Goal: Task Accomplishment & Management: Use online tool/utility

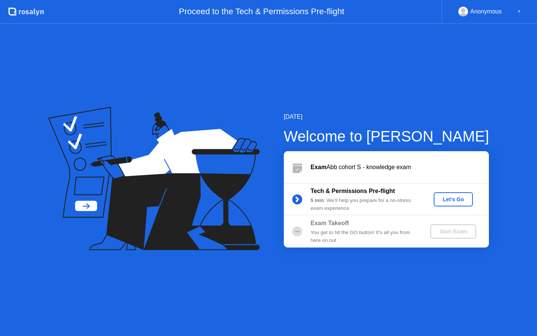
click at [443, 202] on div "Let's Go" at bounding box center [453, 199] width 33 height 6
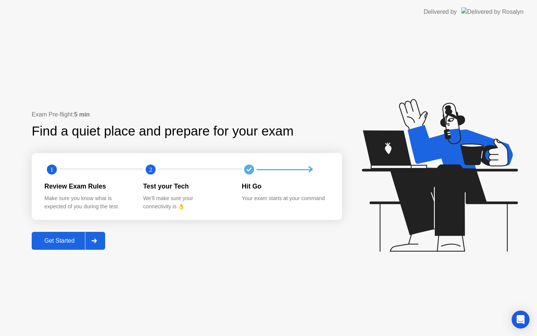
click at [62, 242] on div "Get Started" at bounding box center [59, 240] width 51 height 7
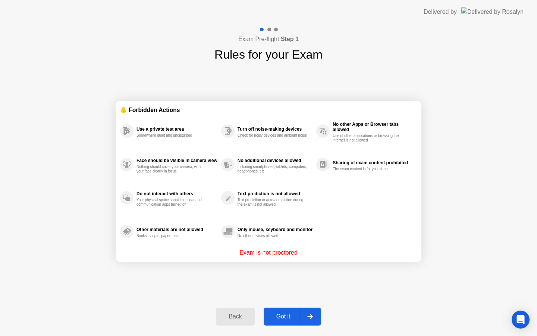
click at [282, 315] on div "Got it" at bounding box center [283, 316] width 35 height 7
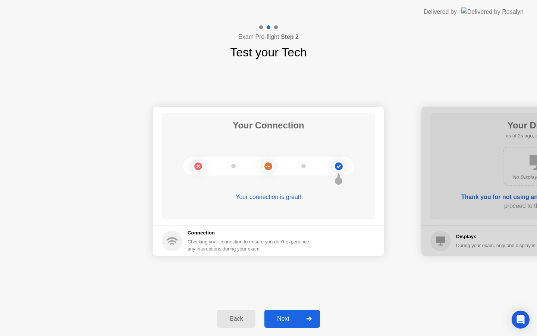
click at [275, 322] on div "Next" at bounding box center [283, 318] width 33 height 7
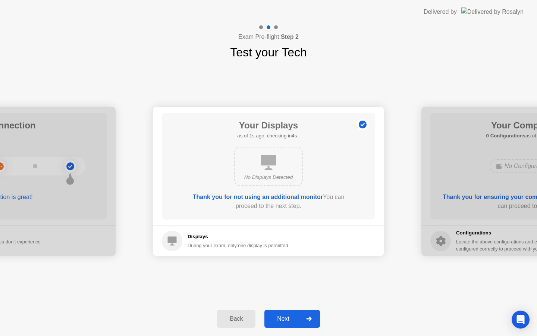
click at [275, 322] on div "Next" at bounding box center [283, 318] width 33 height 7
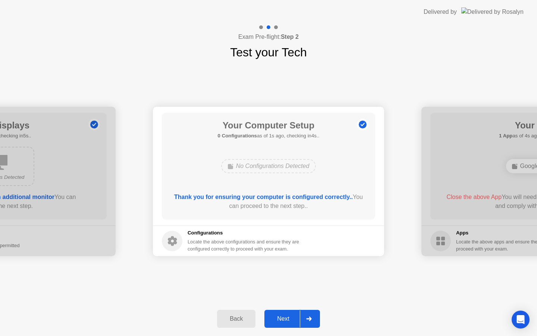
click at [275, 321] on div "Next" at bounding box center [283, 318] width 33 height 7
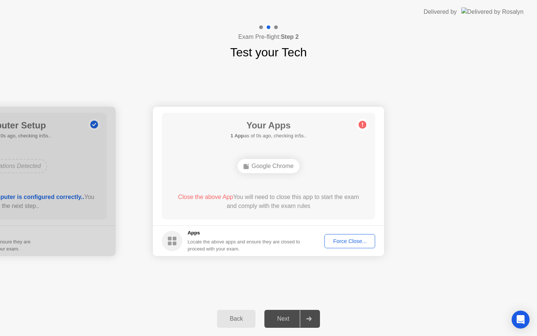
click at [345, 243] on div "Force Close..." at bounding box center [349, 241] width 45 height 6
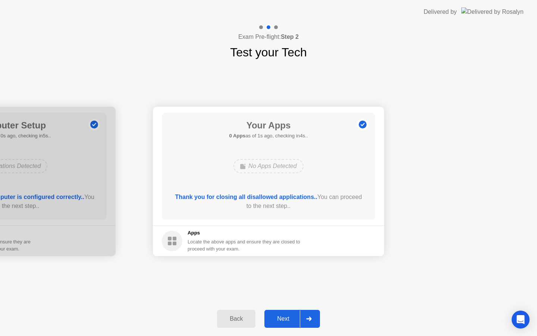
click at [283, 319] on div "Next" at bounding box center [283, 318] width 33 height 7
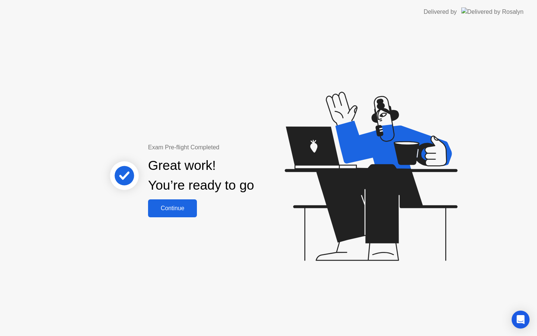
click at [182, 205] on div "Continue" at bounding box center [172, 208] width 44 height 7
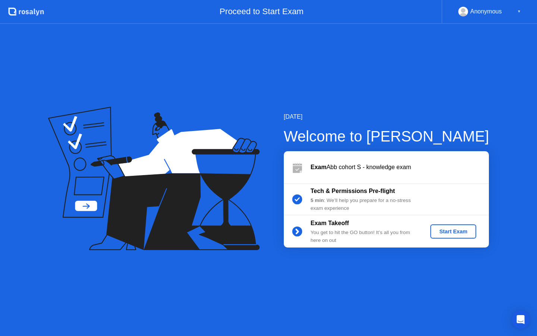
click at [455, 233] on div "Start Exam" at bounding box center [453, 231] width 40 height 6
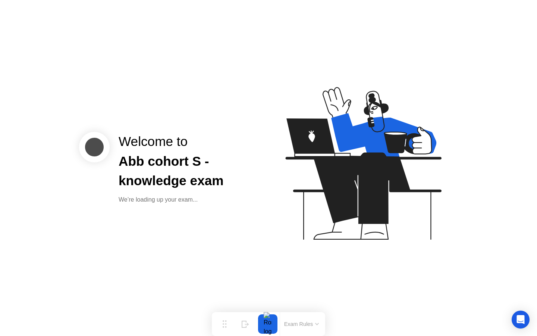
click at [348, 279] on div "Welcome to Abb cohort S - knowledge exam We’re loading up your exam..." at bounding box center [268, 168] width 537 height 336
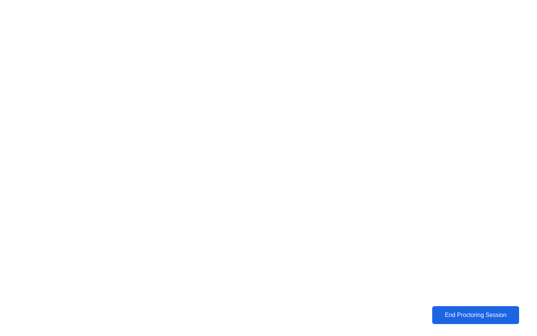
click at [455, 312] on div "End Proctoring Session" at bounding box center [475, 314] width 83 height 7
